Goal: Transaction & Acquisition: Purchase product/service

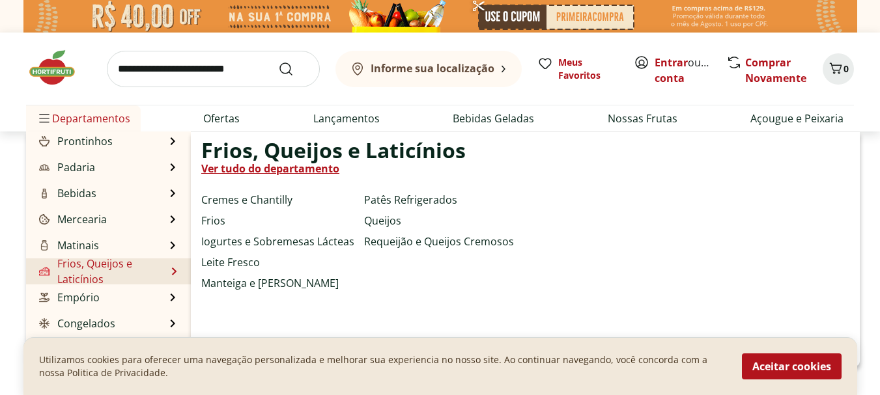
scroll to position [130, 0]
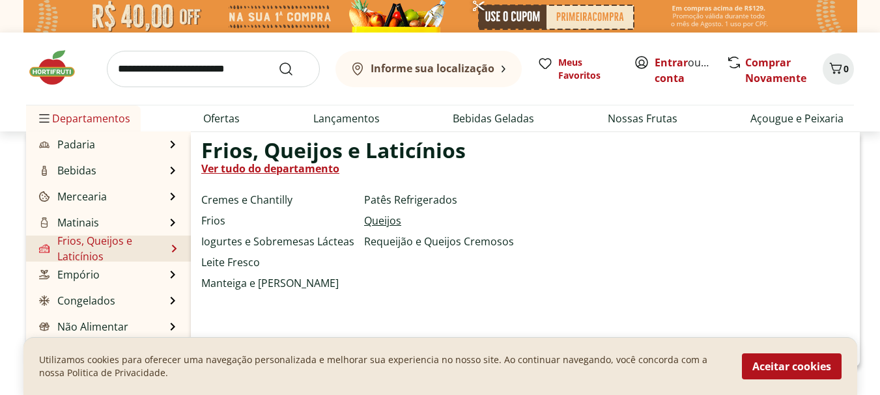
click at [390, 221] on link "Queijos" at bounding box center [382, 221] width 37 height 16
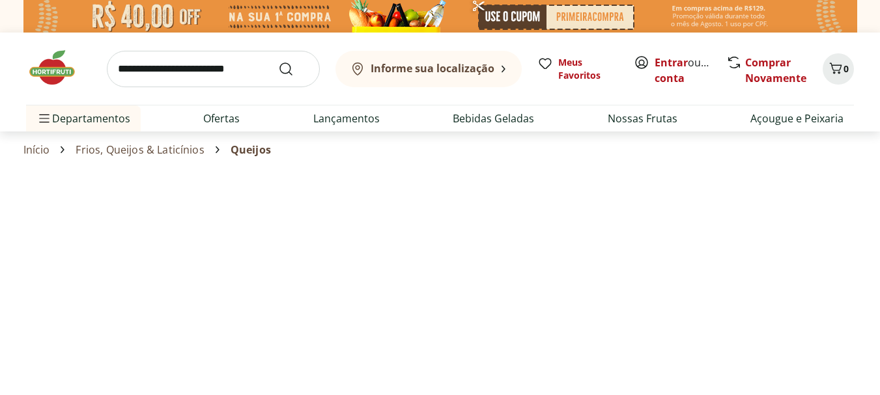
select select "**********"
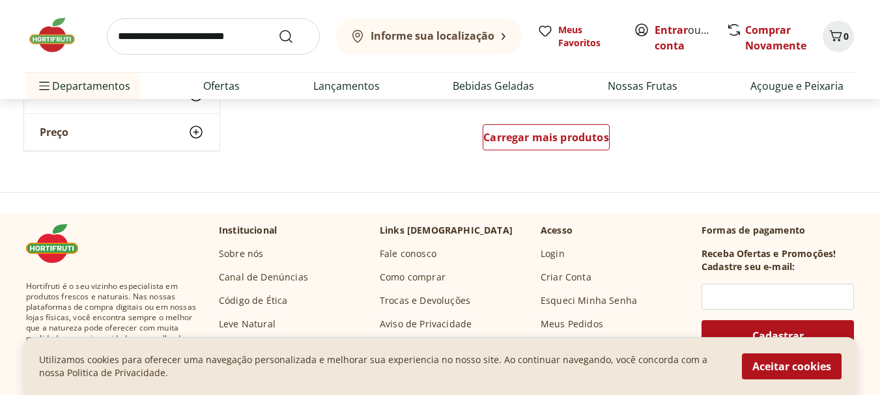
scroll to position [977, 0]
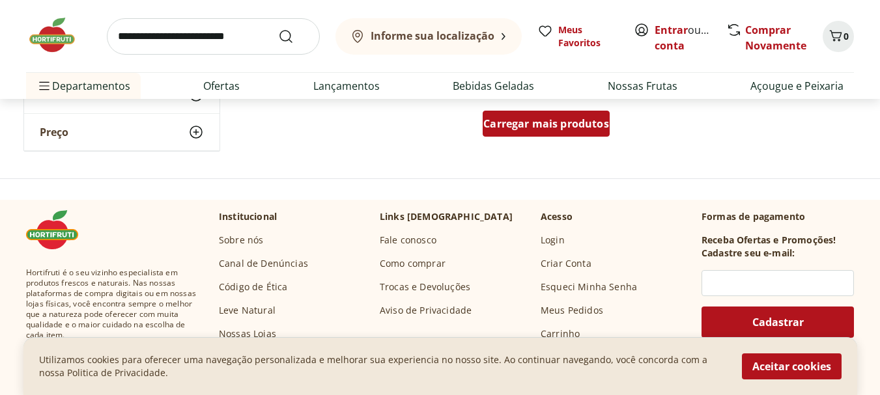
click at [526, 128] on span "Carregar mais produtos" at bounding box center [546, 124] width 126 height 10
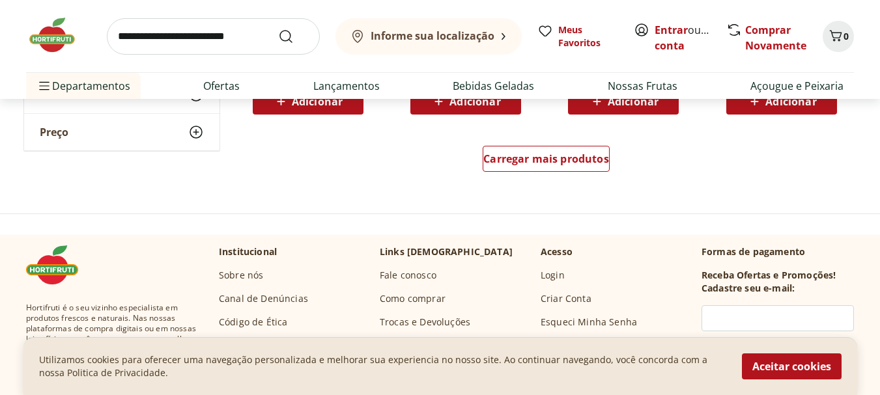
scroll to position [1824, 0]
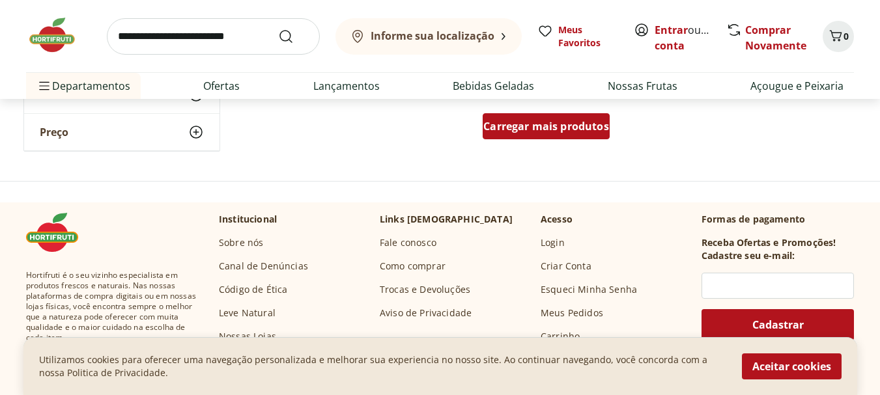
click at [505, 124] on span "Carregar mais produtos" at bounding box center [546, 126] width 126 height 10
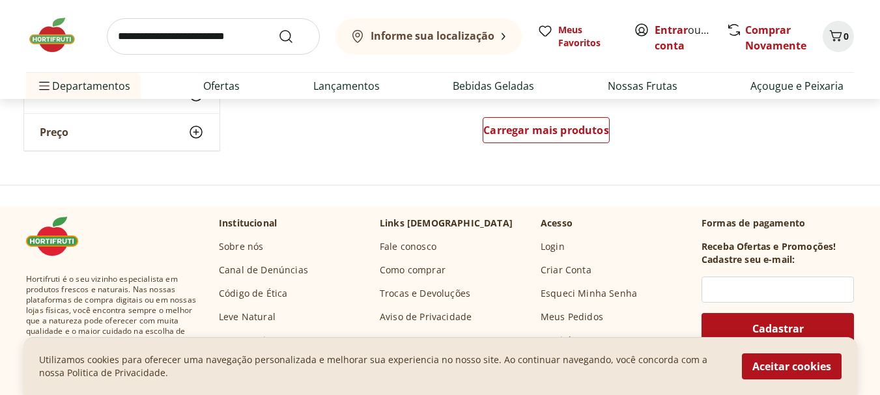
scroll to position [2671, 0]
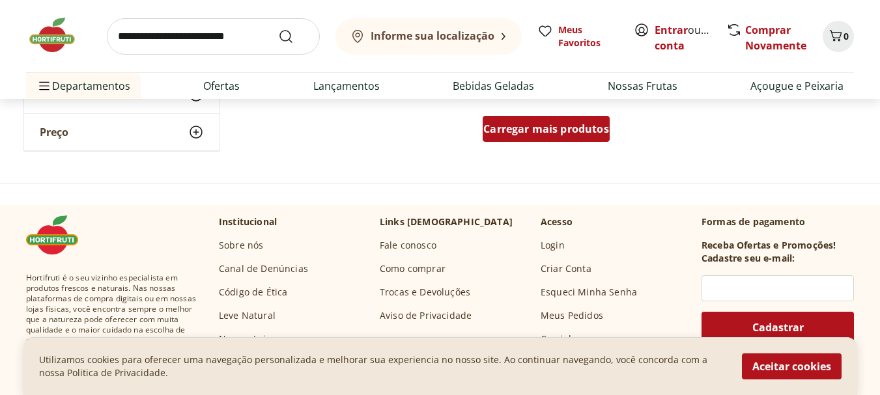
click at [507, 128] on span "Carregar mais produtos" at bounding box center [546, 129] width 126 height 10
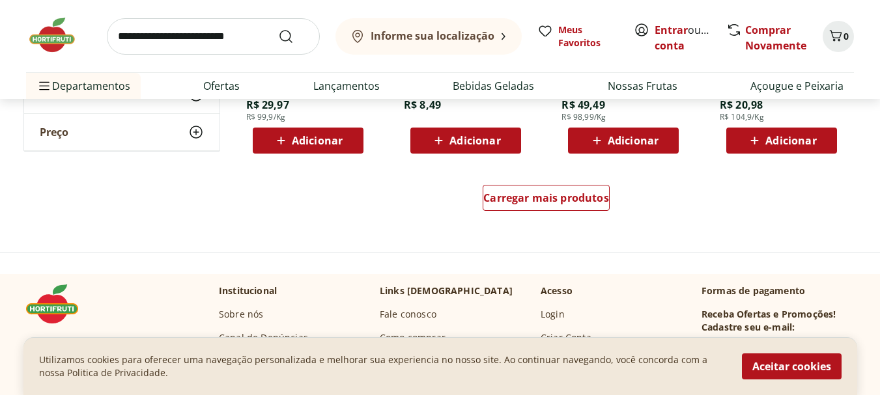
scroll to position [3452, 0]
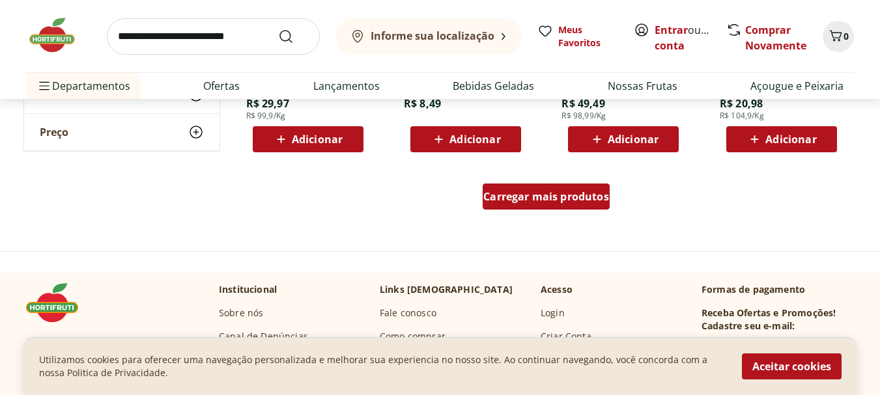
click at [518, 202] on span "Carregar mais produtos" at bounding box center [546, 196] width 126 height 10
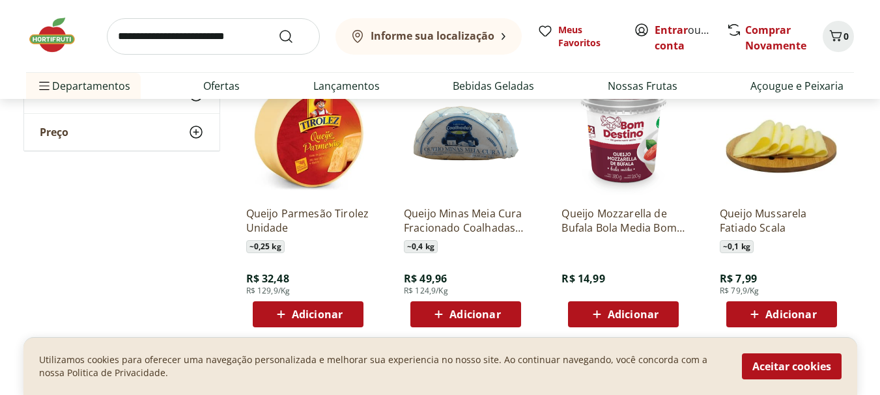
scroll to position [3582, 0]
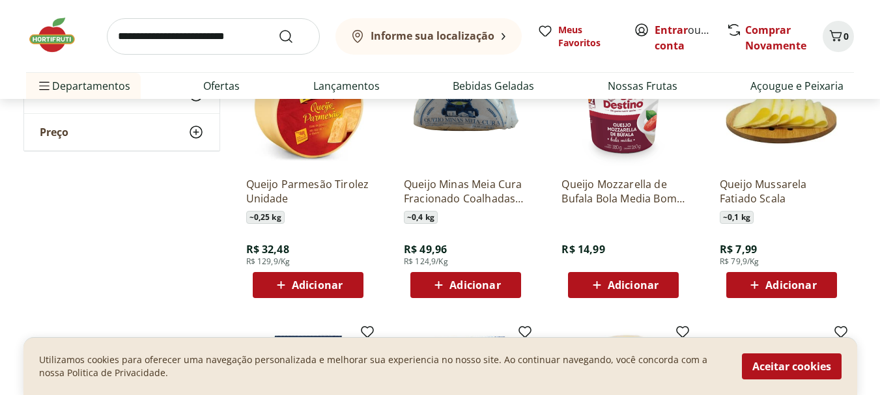
click at [199, 40] on input "search" at bounding box center [213, 36] width 213 height 36
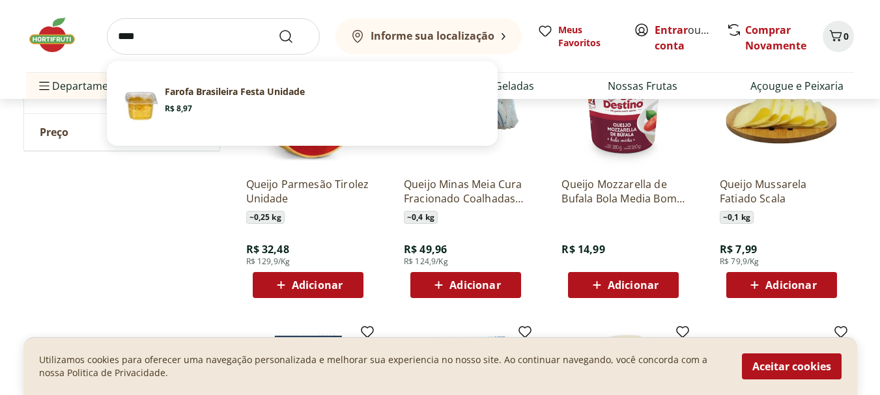
type input "****"
click at [278, 29] on button "Submit Search" at bounding box center [293, 37] width 31 height 16
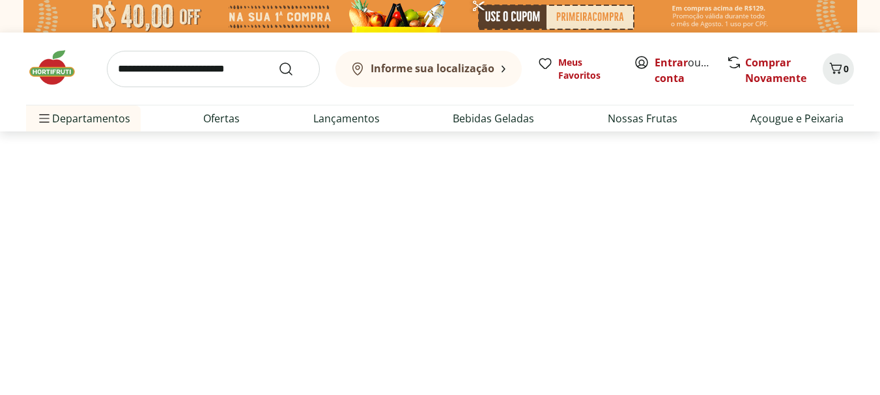
select select "**********"
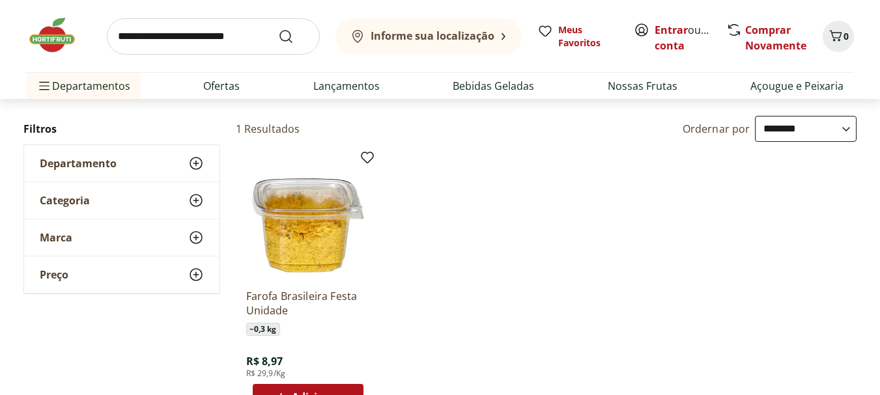
scroll to position [65, 0]
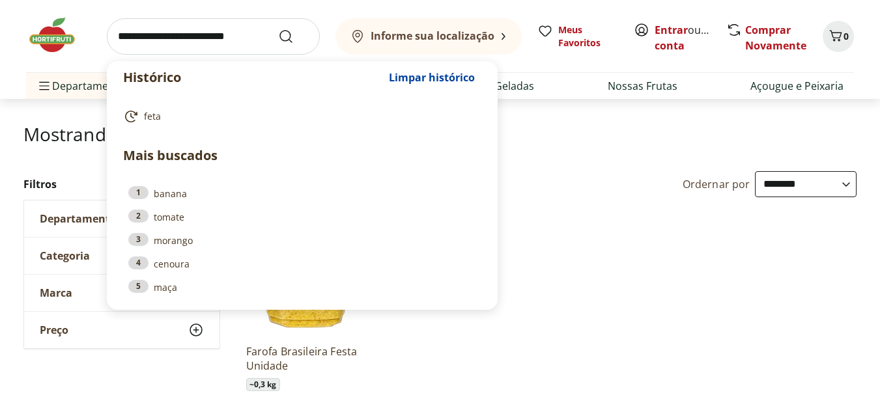
click at [194, 26] on input "search" at bounding box center [213, 36] width 213 height 36
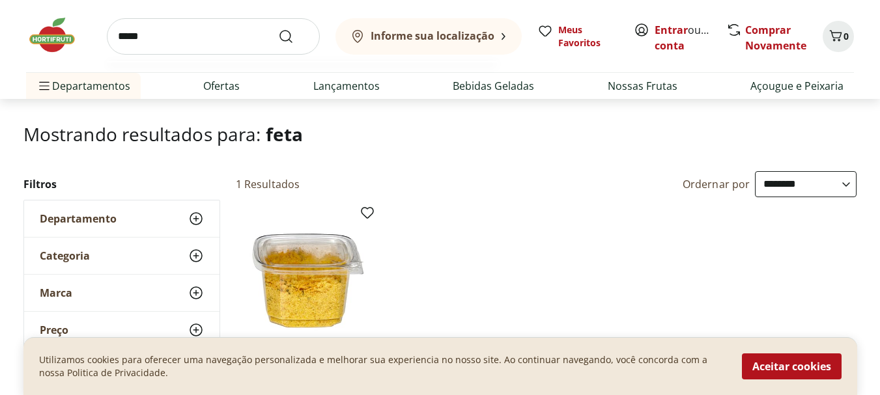
type input "*****"
click at [278, 29] on button "Submit Search" at bounding box center [293, 37] width 31 height 16
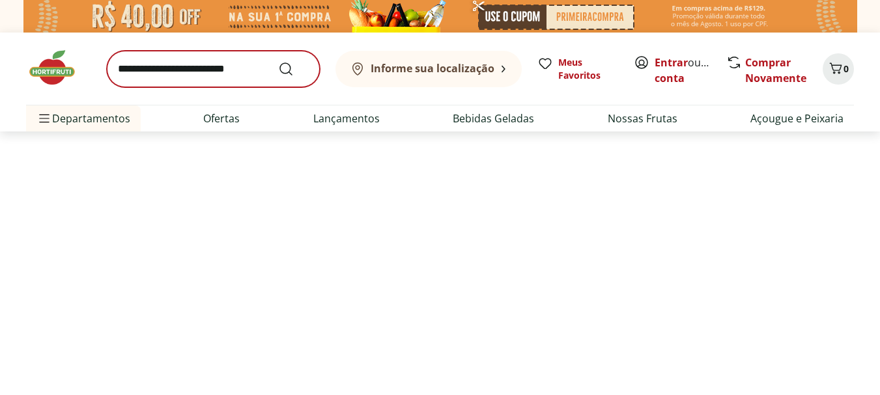
select select "**********"
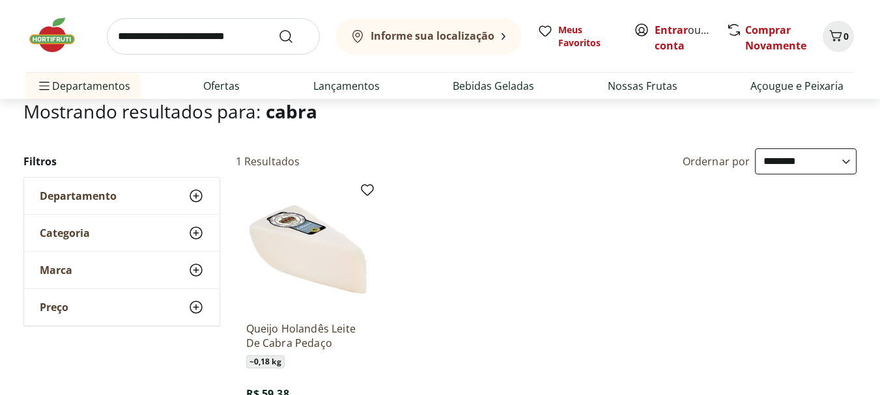
scroll to position [130, 0]
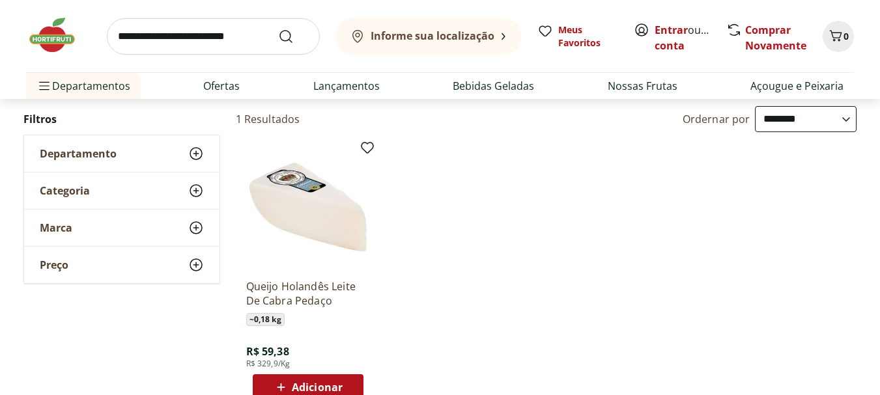
click at [311, 279] on p "Queijo Holandês Leite De Cabra Pedaço" at bounding box center [308, 293] width 124 height 29
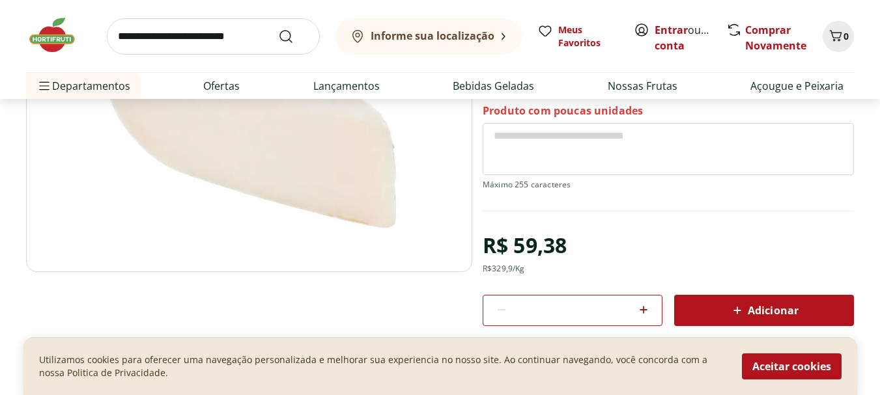
scroll to position [326, 0]
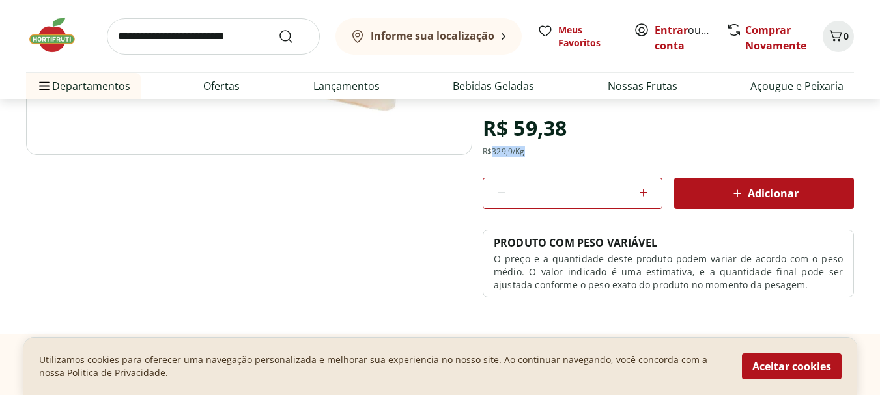
drag, startPoint x: 495, startPoint y: 151, endPoint x: 525, endPoint y: 151, distance: 30.0
click at [525, 151] on div "R$ 329,9 /Kg" at bounding box center [504, 152] width 42 height 10
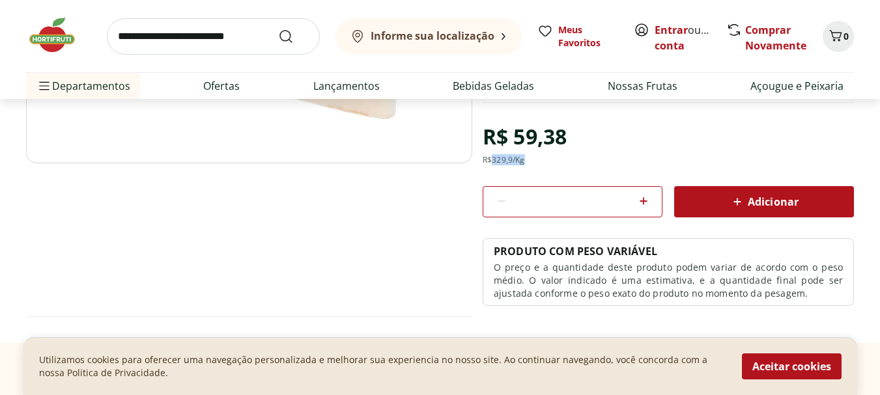
scroll to position [261, 0]
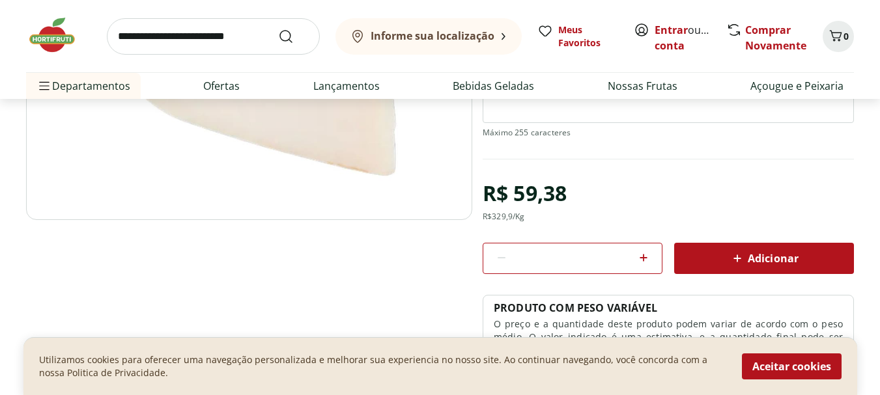
click at [535, 217] on div "R$ 59,38 R$ 329,9 /Kg" at bounding box center [525, 198] width 84 height 47
drag, startPoint x: 530, startPoint y: 214, endPoint x: 487, endPoint y: 217, distance: 43.1
click at [487, 217] on div "R$ 59,38 R$ 329,9 /Kg" at bounding box center [525, 198] width 84 height 47
click at [487, 217] on div "R$ 329,9 /Kg" at bounding box center [504, 217] width 42 height 10
click at [502, 218] on div "R$ 329,9 /Kg" at bounding box center [504, 217] width 42 height 10
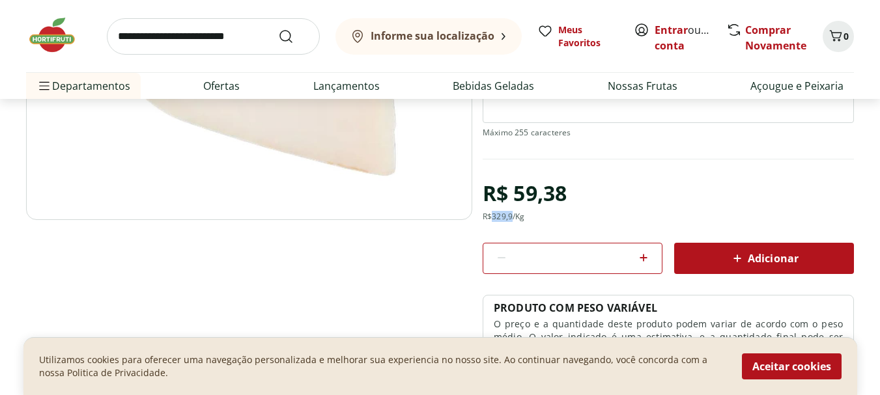
click at [502, 218] on div "R$ 329,9 /Kg" at bounding box center [504, 217] width 42 height 10
click at [517, 218] on div "R$ 329,9 /Kg" at bounding box center [504, 217] width 42 height 10
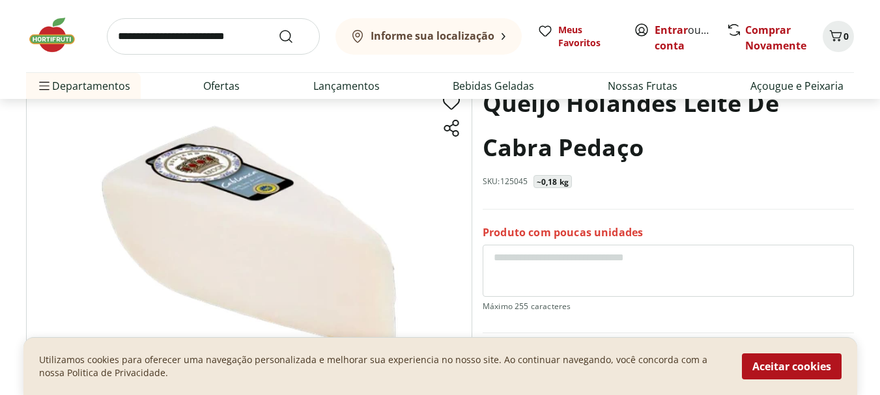
scroll to position [0, 0]
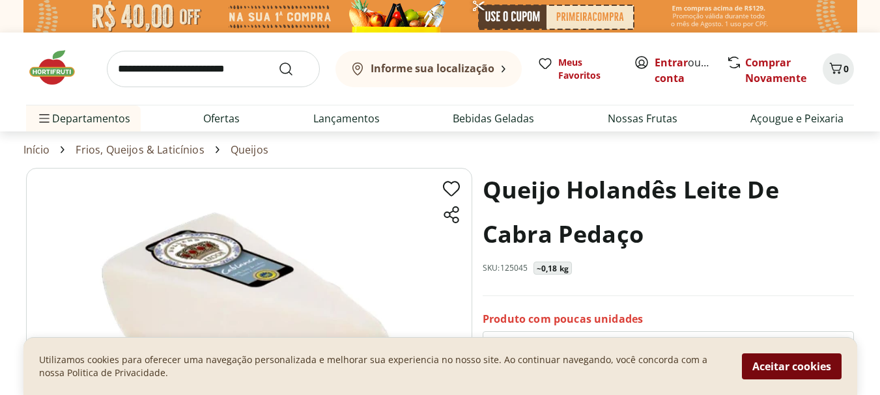
click at [750, 366] on button "Aceitar cookies" at bounding box center [792, 367] width 100 height 26
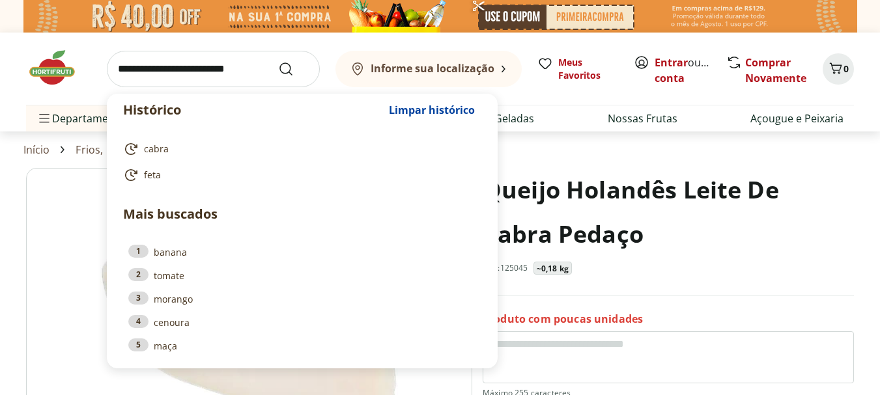
click at [213, 70] on input "search" at bounding box center [213, 69] width 213 height 36
click at [232, 84] on input "search" at bounding box center [213, 69] width 213 height 36
click at [201, 71] on input "search" at bounding box center [213, 69] width 213 height 36
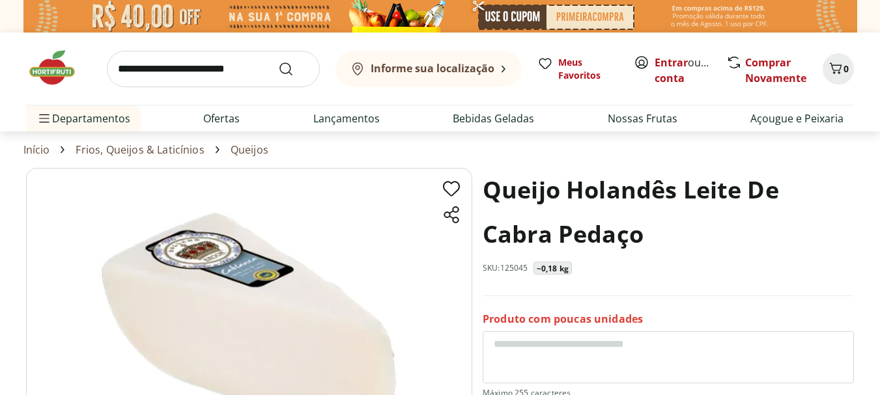
click at [0, 72] on div "Informe sua localização Meus Favoritos Entrar ou Criar conta Comprar Novamente …" at bounding box center [440, 82] width 880 height 99
click at [173, 72] on input "search" at bounding box center [213, 69] width 213 height 36
type input "*"
type input "*****"
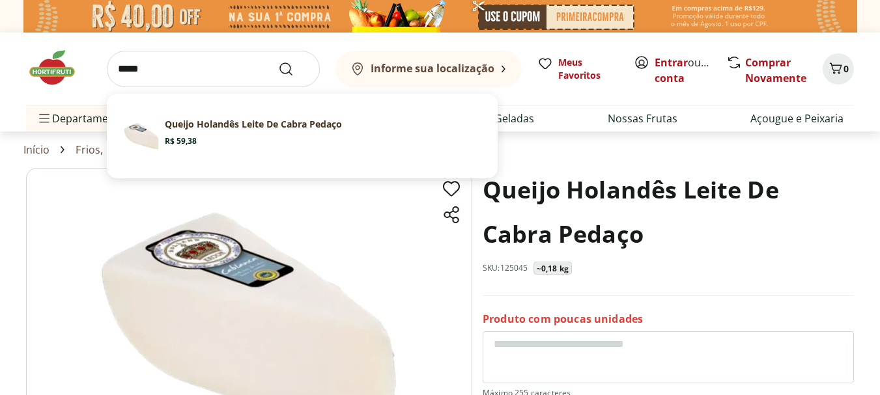
click button "Submit Search" at bounding box center [293, 69] width 31 height 16
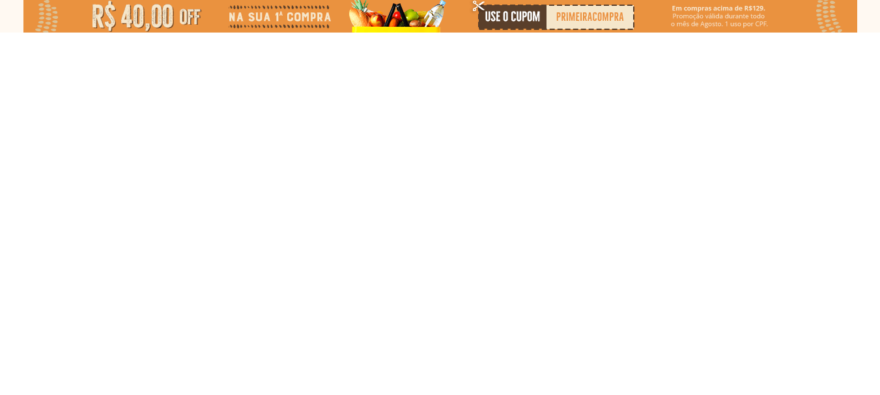
select select "**********"
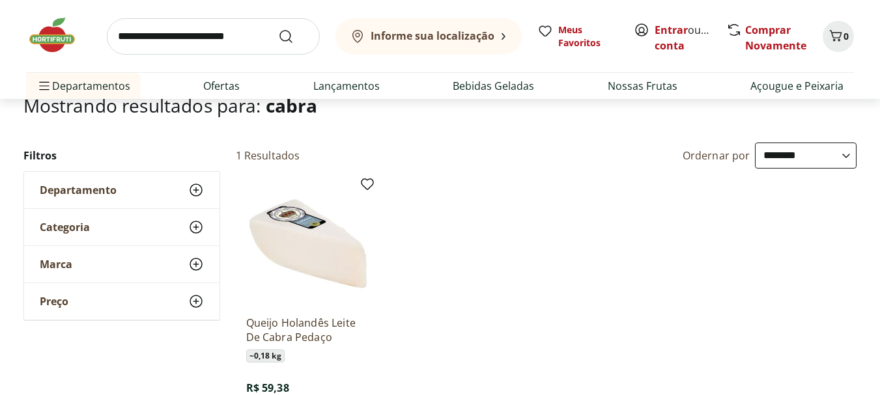
scroll to position [65, 0]
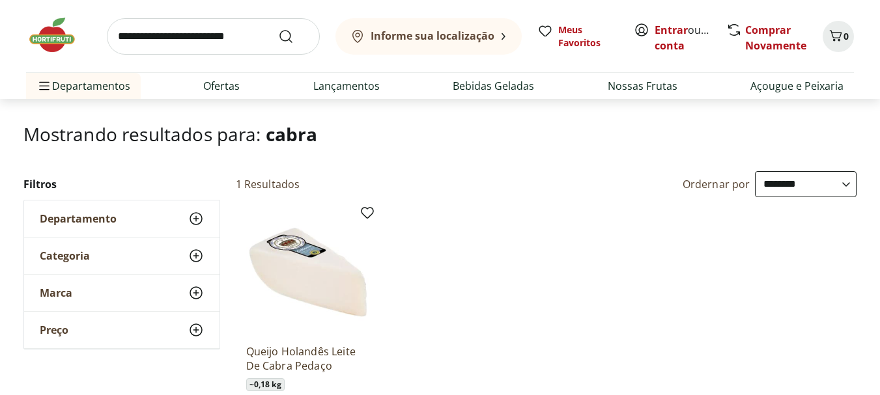
click at [199, 33] on input "search" at bounding box center [213, 36] width 213 height 36
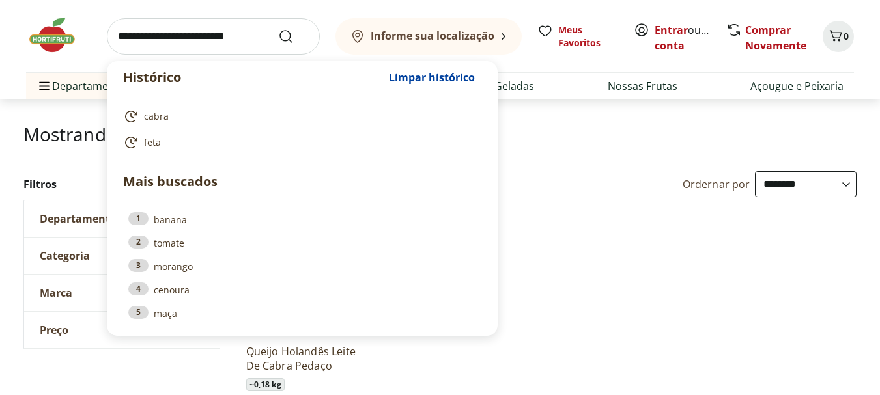
click at [199, 33] on input "search" at bounding box center [213, 36] width 213 height 36
click at [586, 182] on div "**********" at bounding box center [617, 184] width 480 height 26
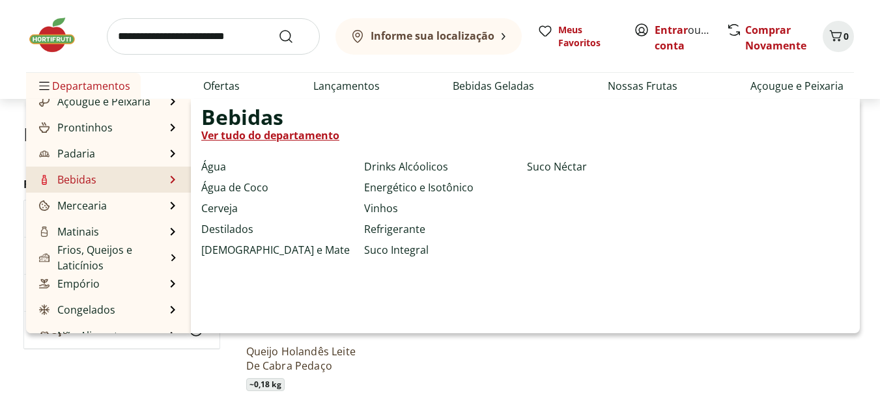
scroll to position [130, 0]
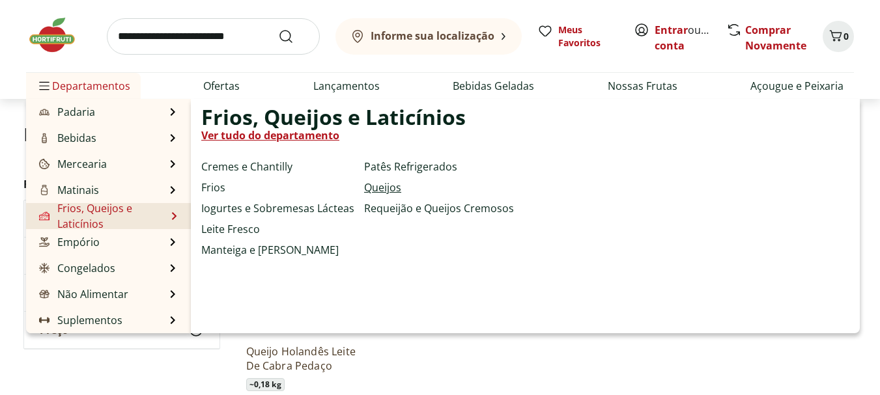
click at [391, 184] on link "Queijos" at bounding box center [382, 188] width 37 height 16
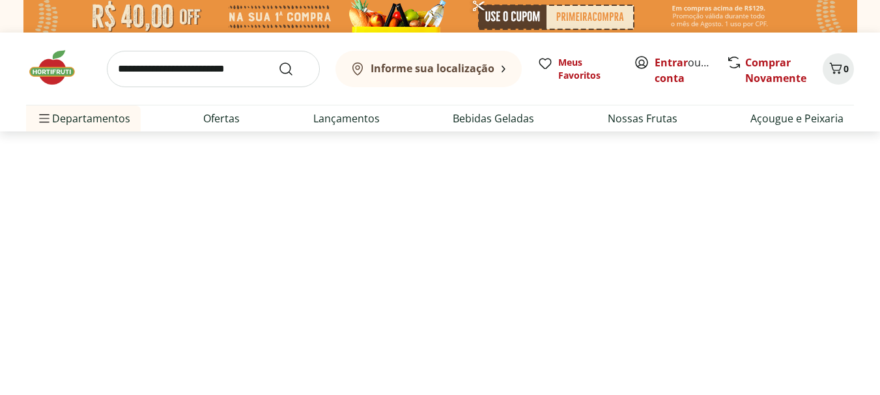
select select "**********"
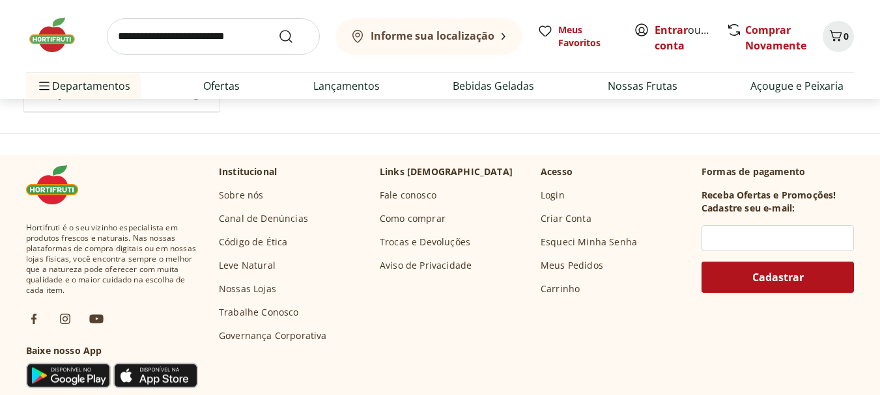
scroll to position [958, 0]
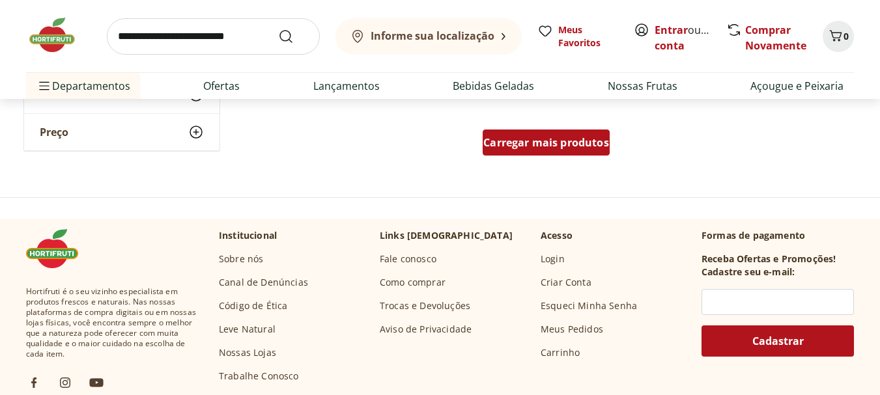
click at [525, 152] on div "Carregar mais produtos" at bounding box center [546, 143] width 127 height 26
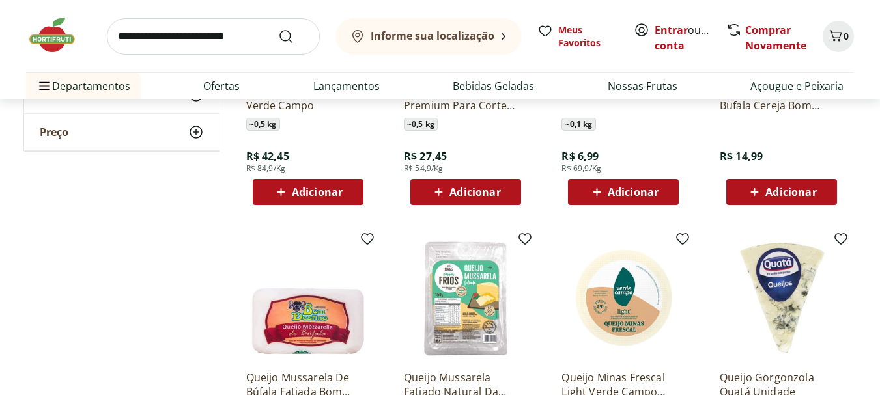
scroll to position [1675, 0]
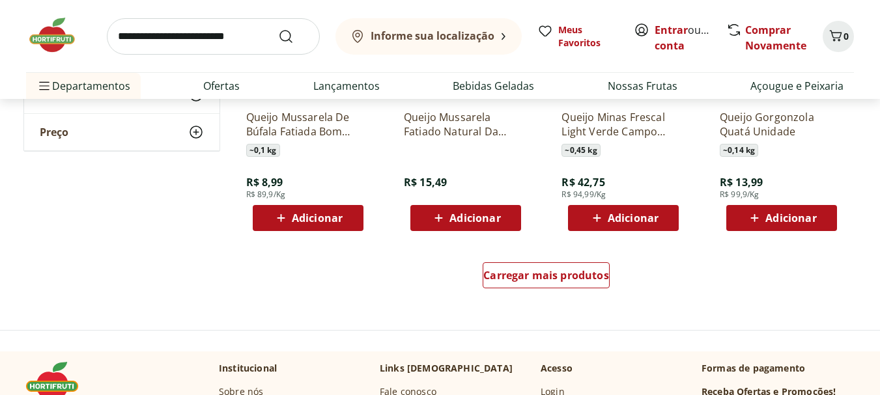
click at [513, 289] on link "Carregar mais produtos" at bounding box center [546, 277] width 127 height 31
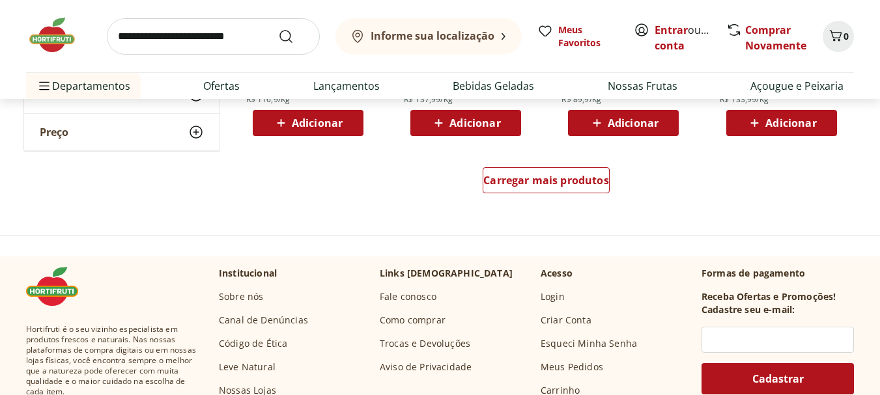
scroll to position [2652, 0]
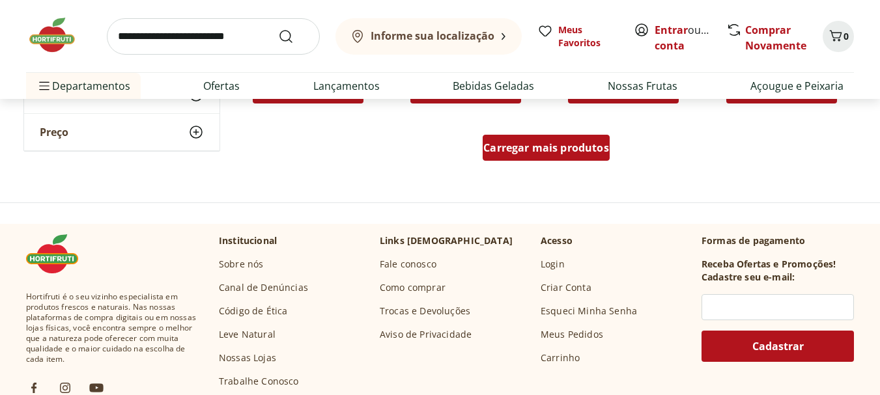
click at [552, 150] on span "Carregar mais produtos" at bounding box center [546, 148] width 126 height 10
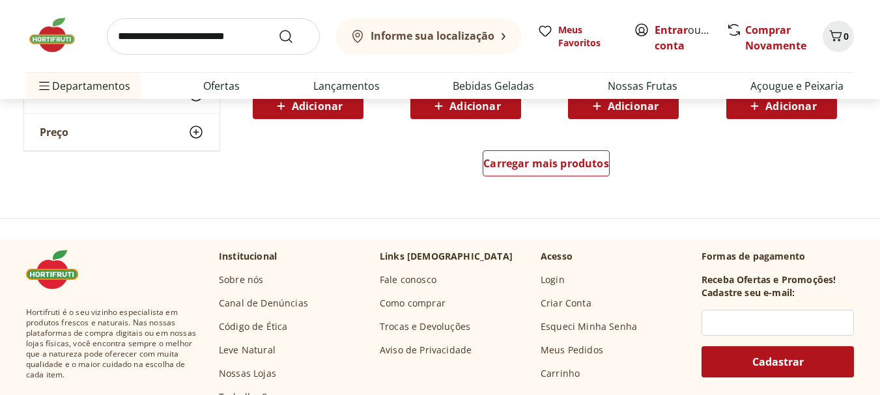
scroll to position [3498, 0]
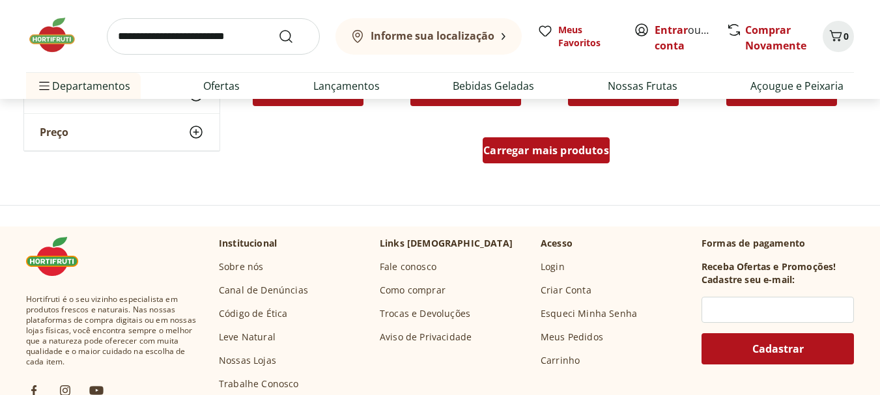
click at [528, 145] on span "Carregar mais produtos" at bounding box center [546, 150] width 126 height 10
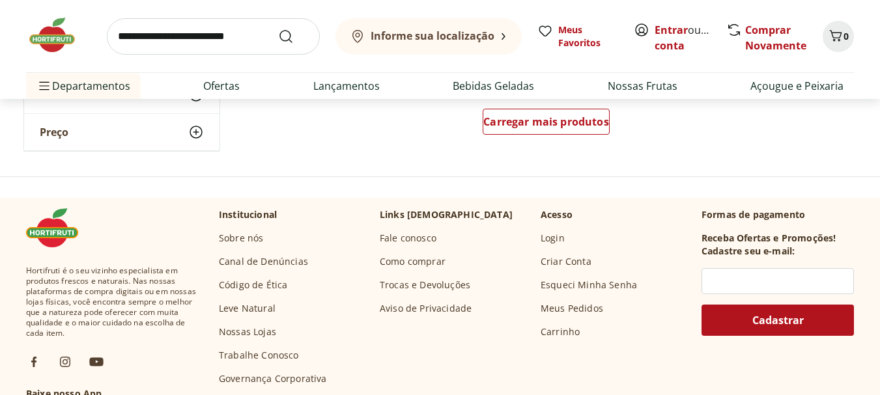
scroll to position [4280, 0]
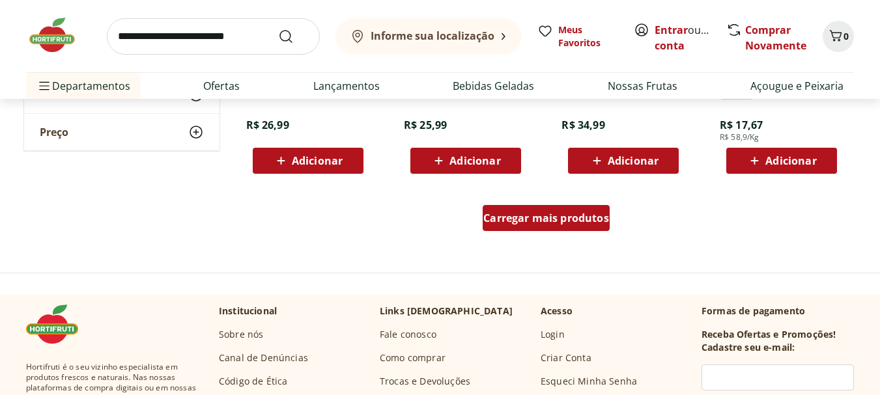
click at [565, 213] on span "Carregar mais produtos" at bounding box center [546, 218] width 126 height 10
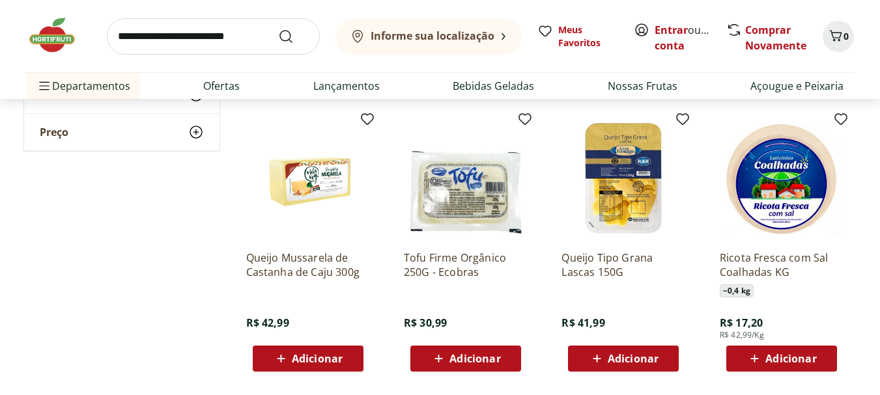
scroll to position [4997, 0]
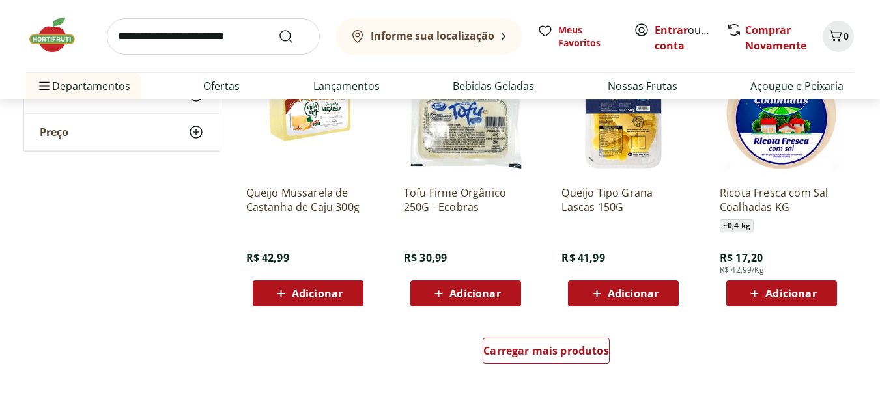
click at [531, 341] on div "Carregar mais produtos" at bounding box center [546, 351] width 127 height 26
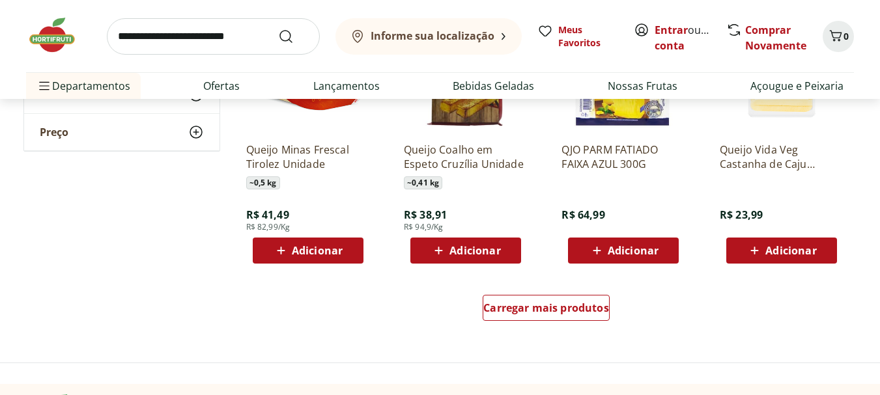
scroll to position [5908, 0]
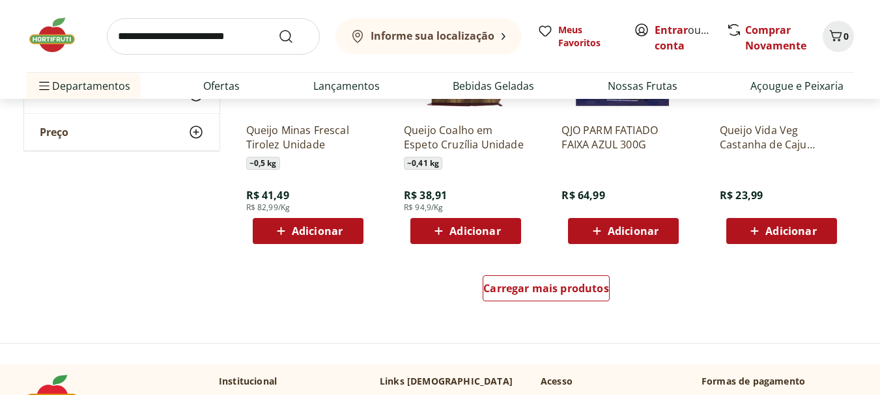
click at [472, 247] on div "Queijo Coalho em Espeto Cruzília Unidade ~ 0,41 kg R$ 38,91 R$ 94,9/Kg Adicionar" at bounding box center [465, 117] width 145 height 276
click at [492, 279] on div "Carregar mais produtos" at bounding box center [546, 289] width 127 height 26
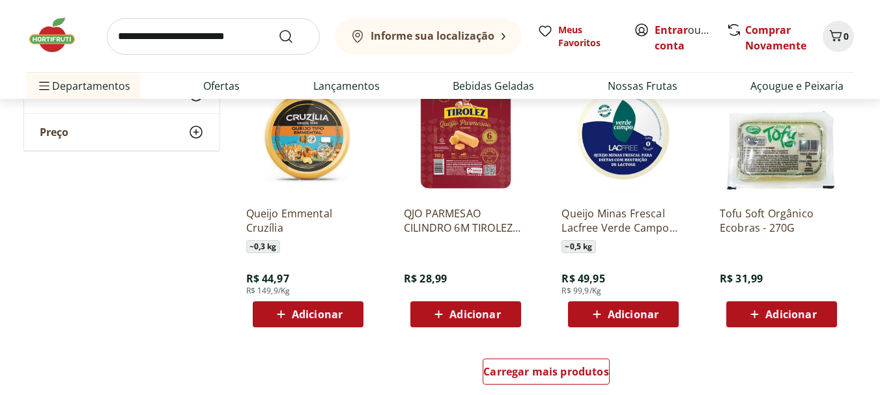
scroll to position [6820, 0]
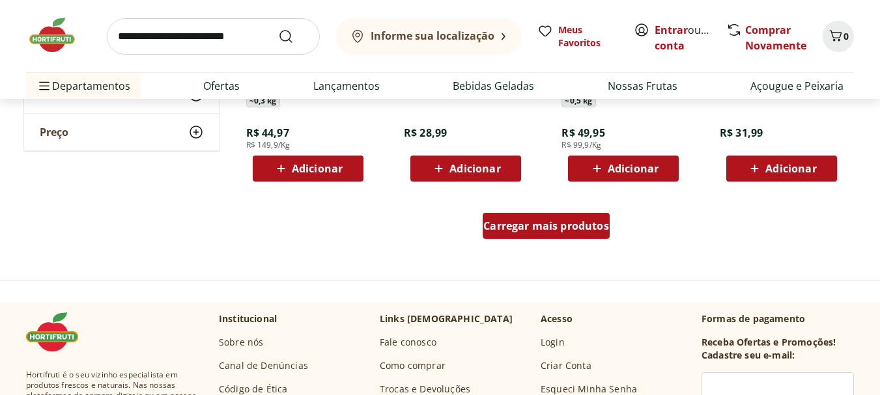
click at [536, 224] on span "Carregar mais produtos" at bounding box center [546, 226] width 126 height 10
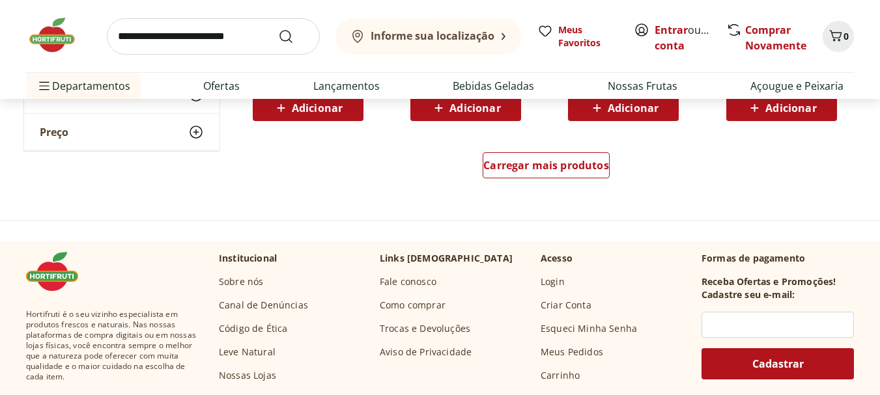
scroll to position [7732, 0]
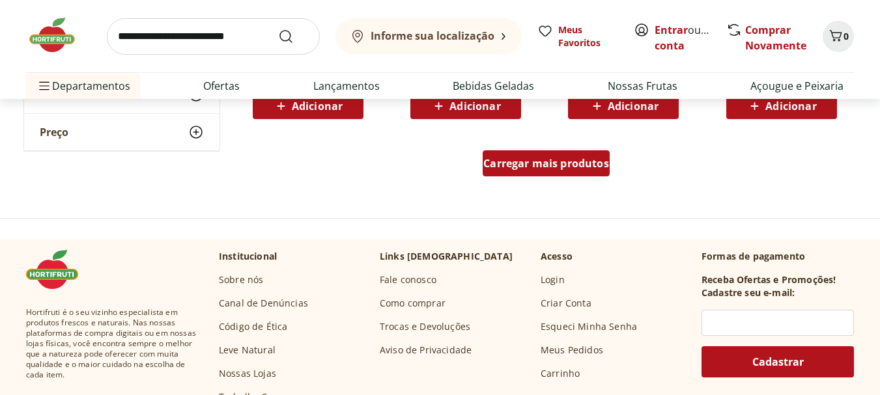
click at [538, 158] on span "Carregar mais produtos" at bounding box center [546, 163] width 126 height 10
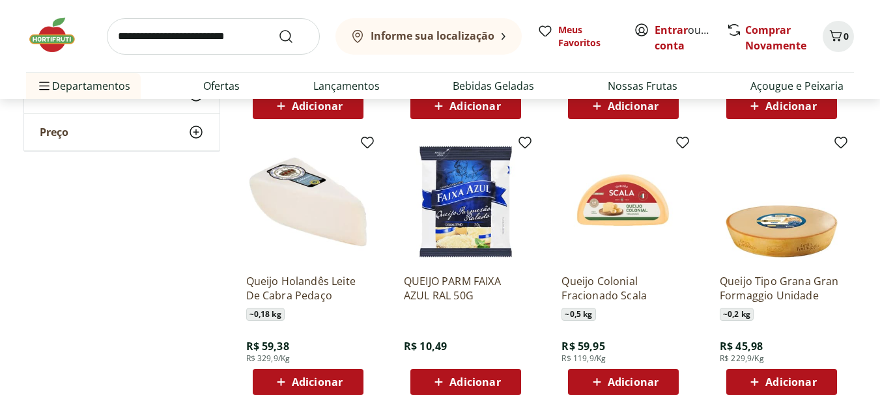
click at [224, 35] on input "search" at bounding box center [213, 36] width 213 height 36
type input "******"
click at [278, 29] on button "Submit Search" at bounding box center [293, 37] width 31 height 16
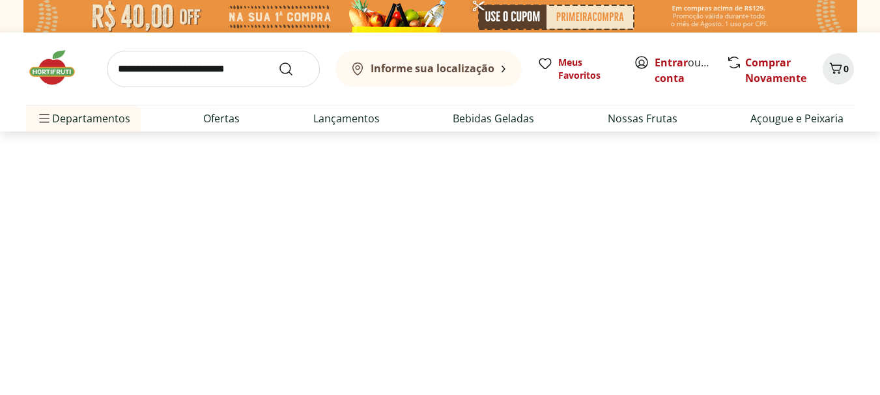
select select "**********"
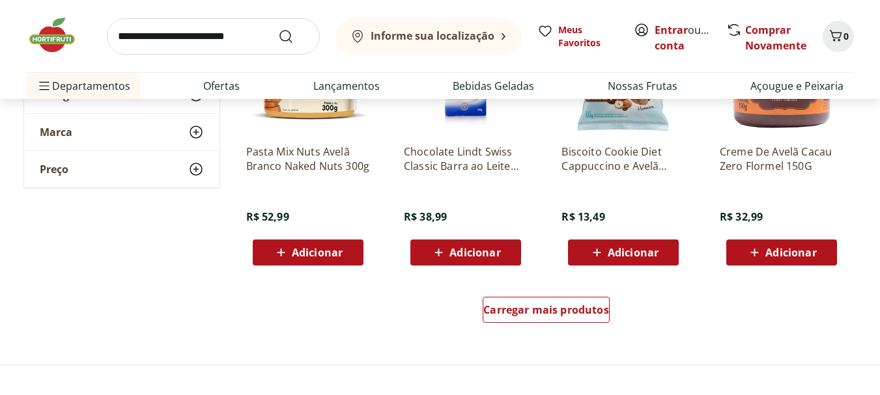
scroll to position [912, 0]
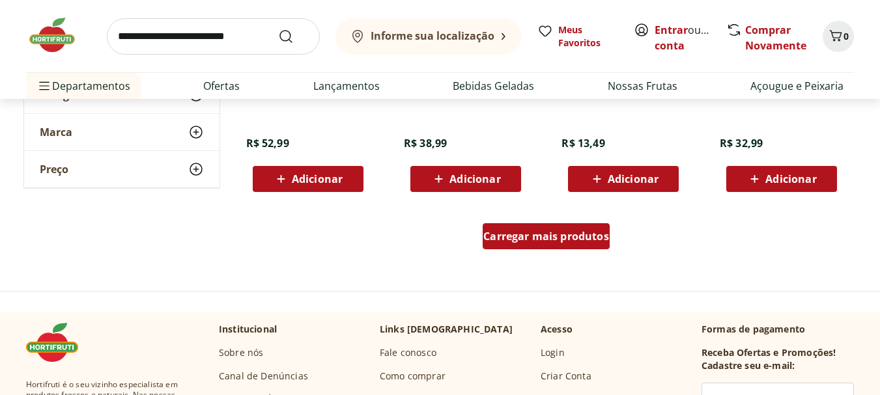
click at [497, 231] on span "Carregar mais produtos" at bounding box center [546, 236] width 126 height 10
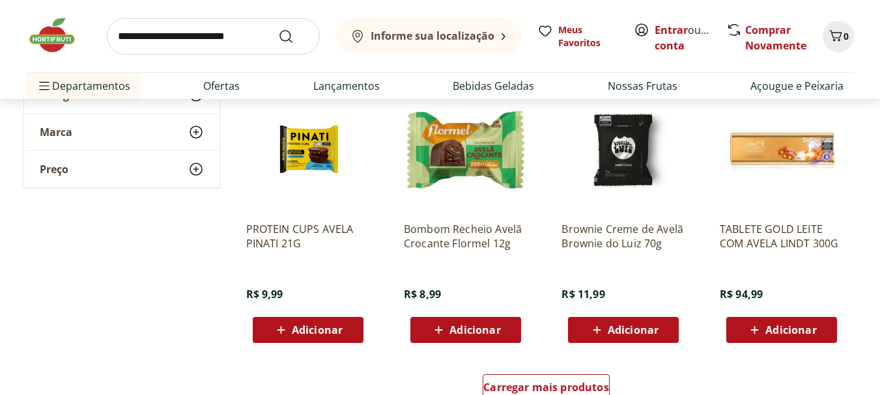
scroll to position [1694, 0]
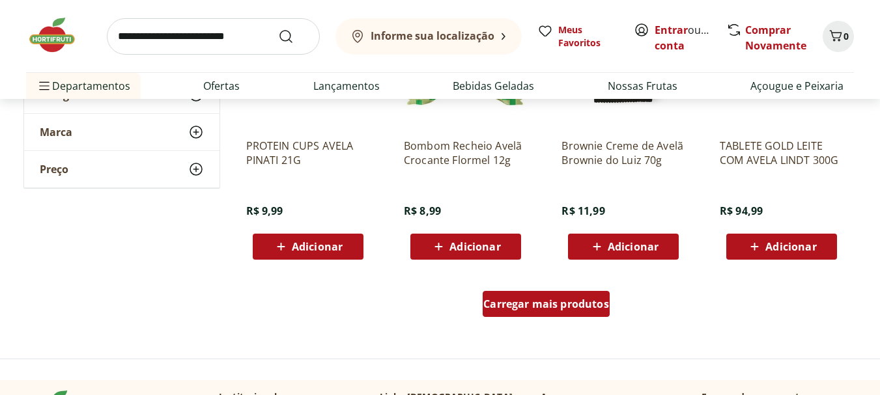
click at [538, 296] on div "Carregar mais produtos" at bounding box center [546, 304] width 127 height 26
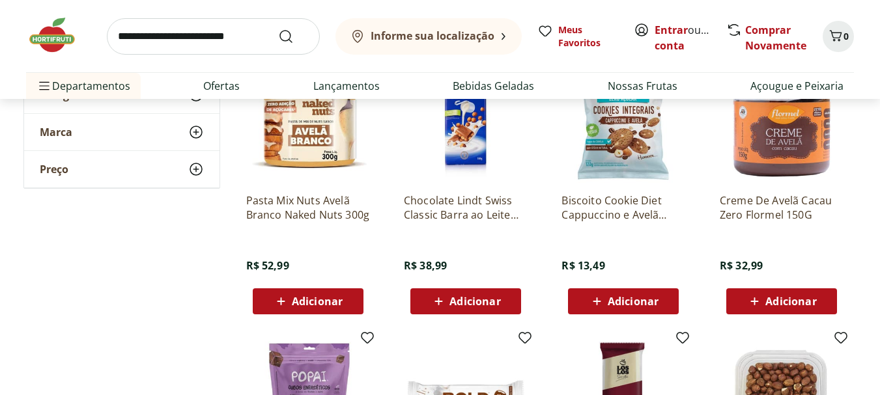
scroll to position [782, 0]
